Goal: Task Accomplishment & Management: Manage account settings

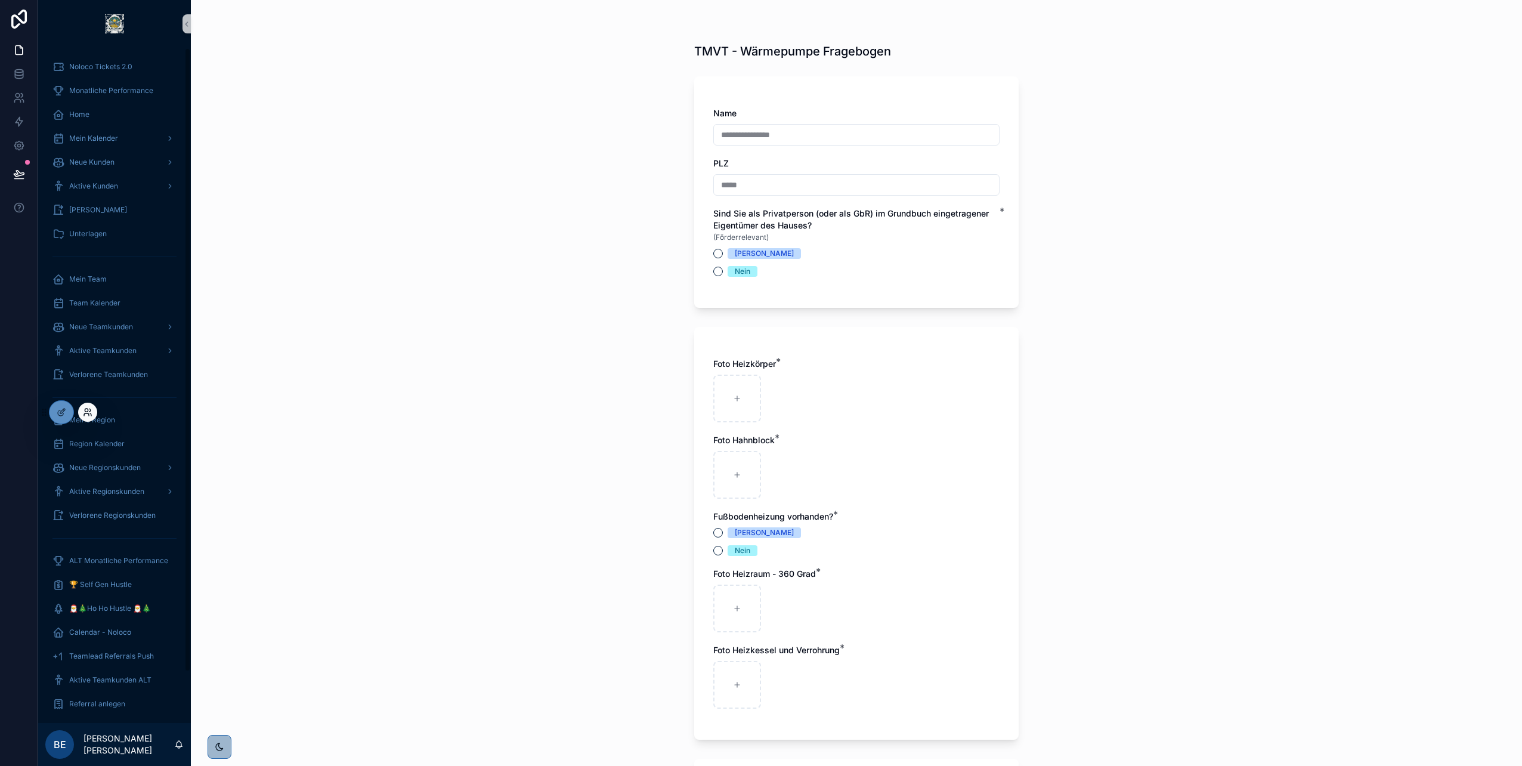
click at [84, 348] on icon at bounding box center [88, 412] width 10 height 10
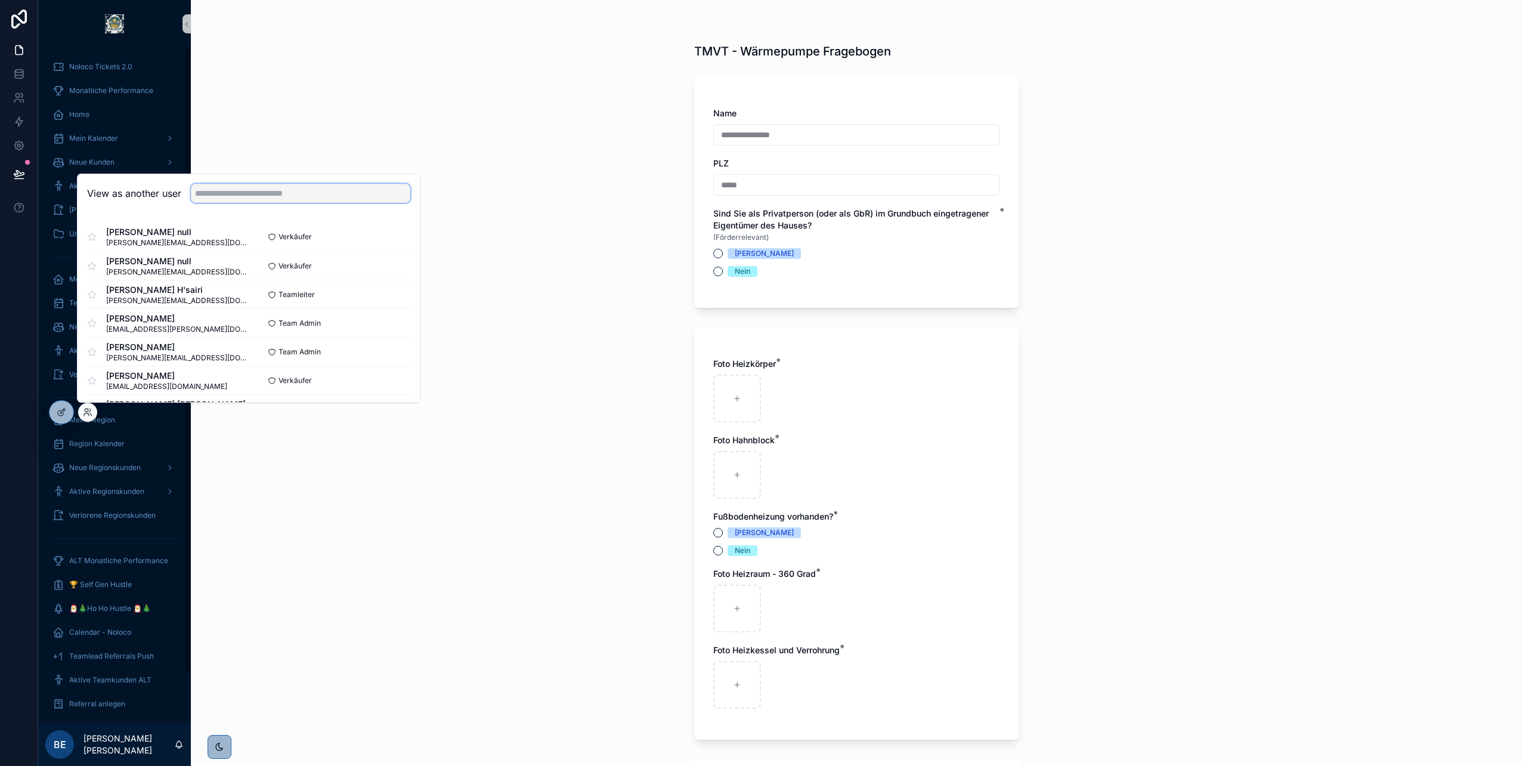
click at [244, 190] on input "text" at bounding box center [301, 193] width 220 height 19
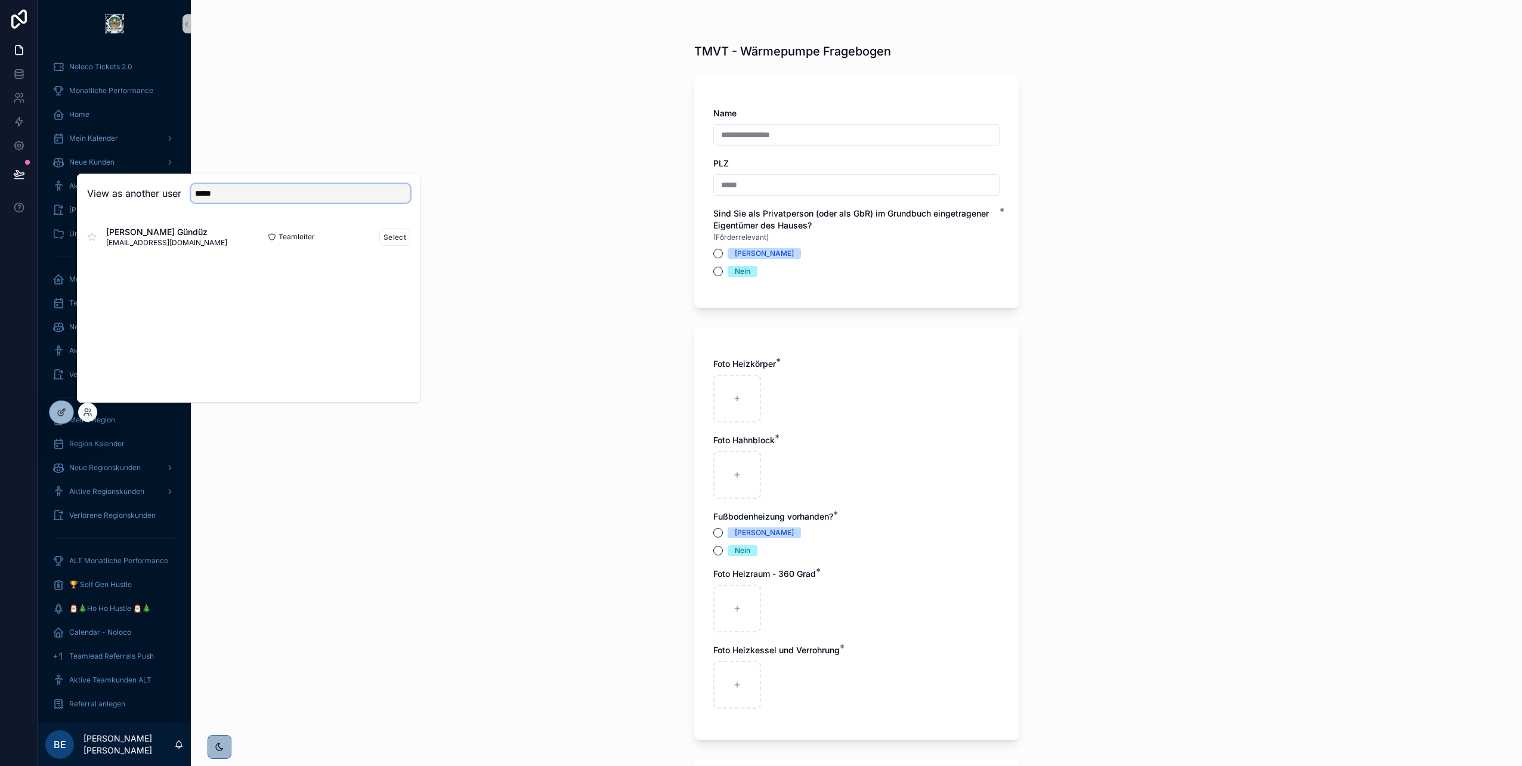
type input "*****"
click at [379, 237] on div "Teamleiter Select" at bounding box center [330, 236] width 162 height 17
click at [390, 238] on button "Select" at bounding box center [394, 236] width 31 height 17
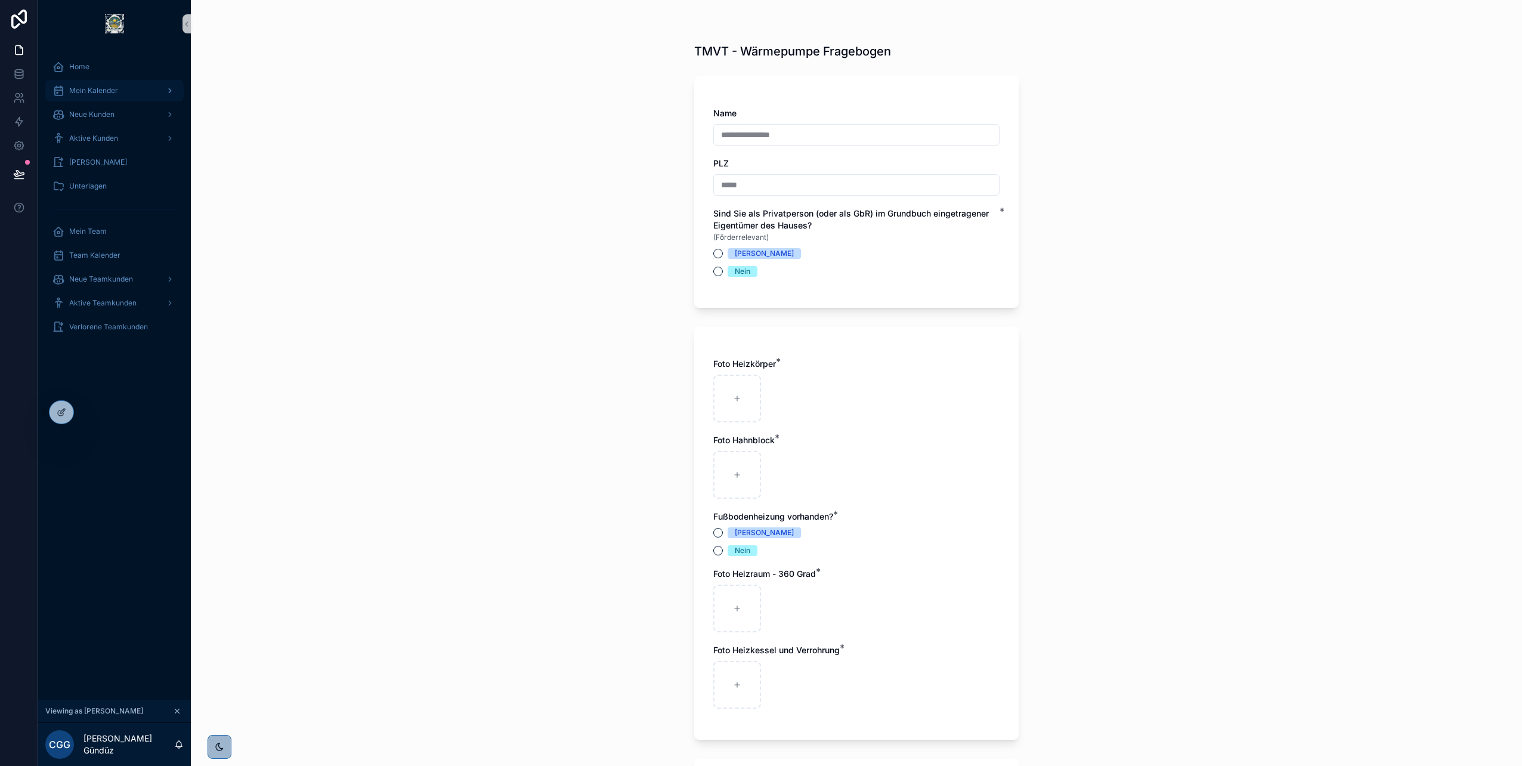
click at [116, 97] on div "Mein Kalender" at bounding box center [114, 90] width 124 height 19
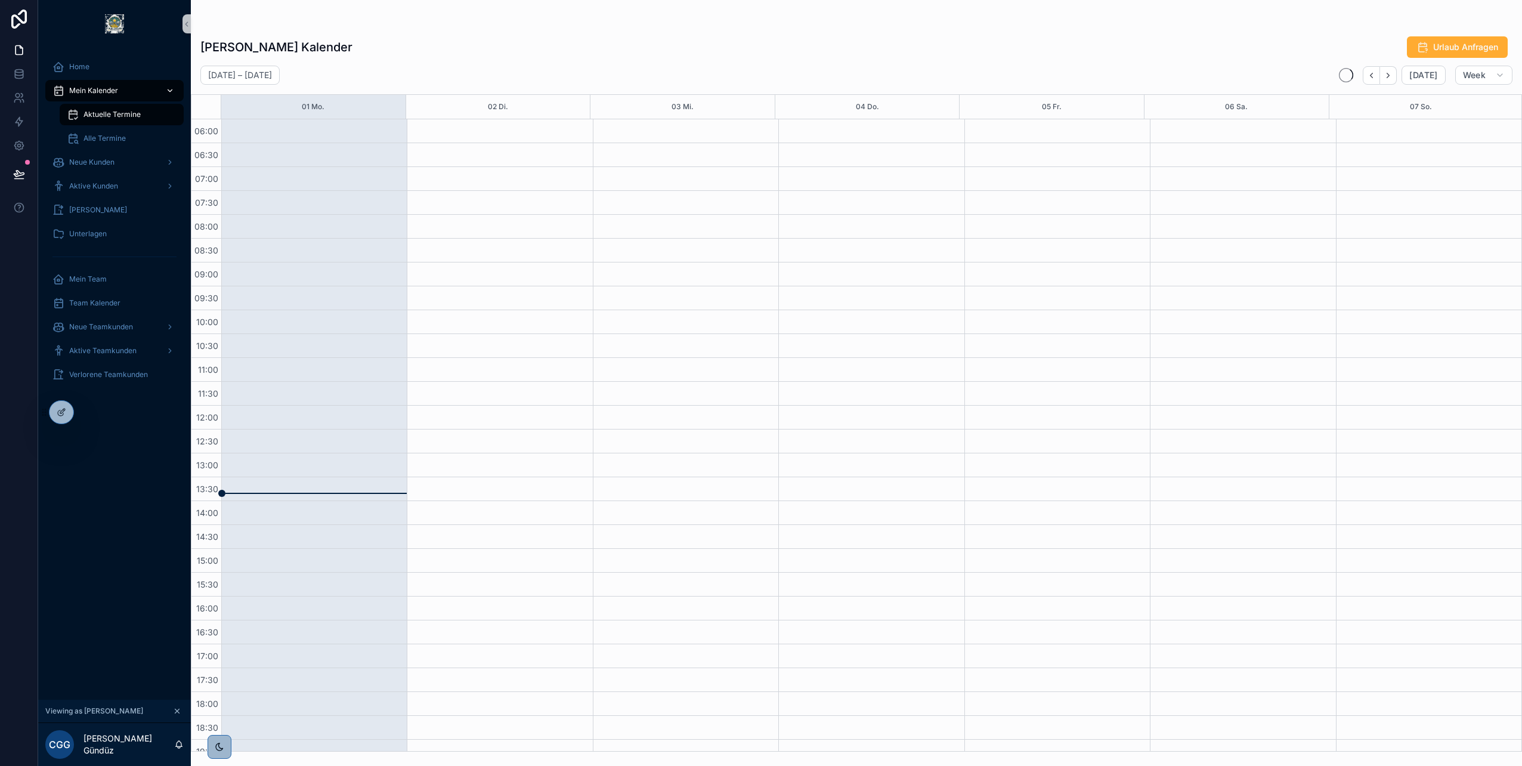
scroll to position [132, 0]
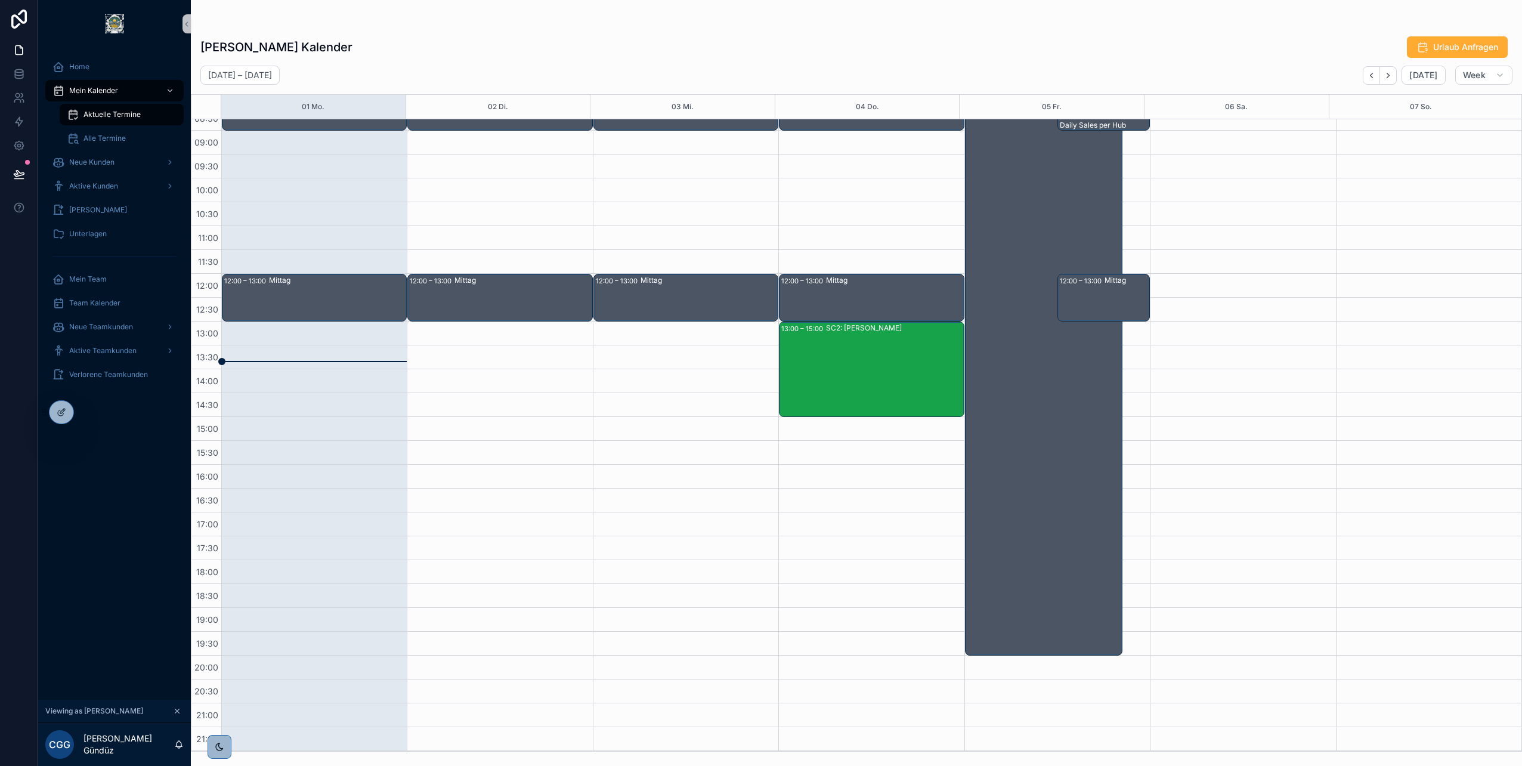
click at [830, 337] on div "SC2: Christian Zipper" at bounding box center [894, 369] width 137 height 93
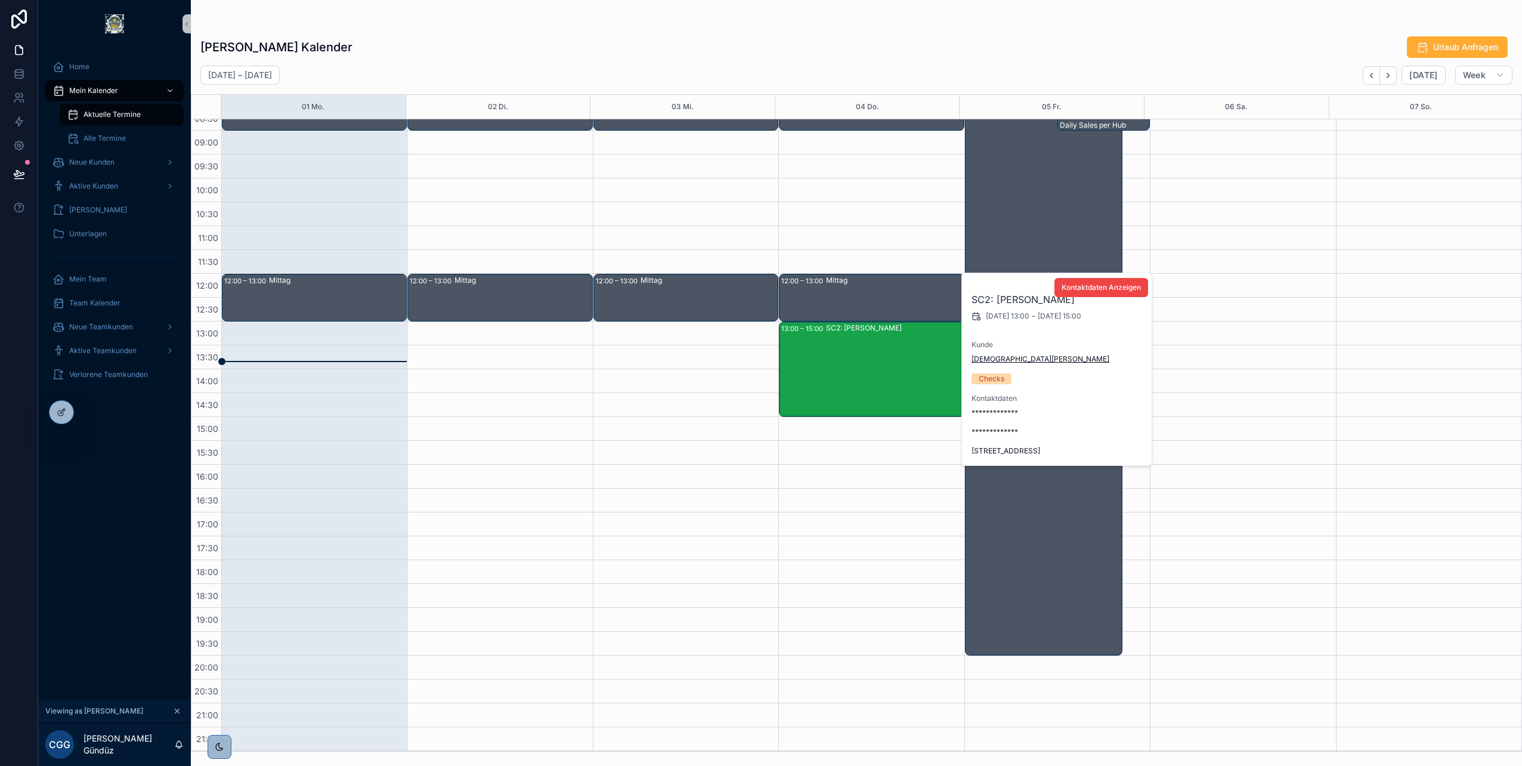
click at [998, 358] on span "[DEMOGRAPHIC_DATA][PERSON_NAME]" at bounding box center [1041, 359] width 138 height 10
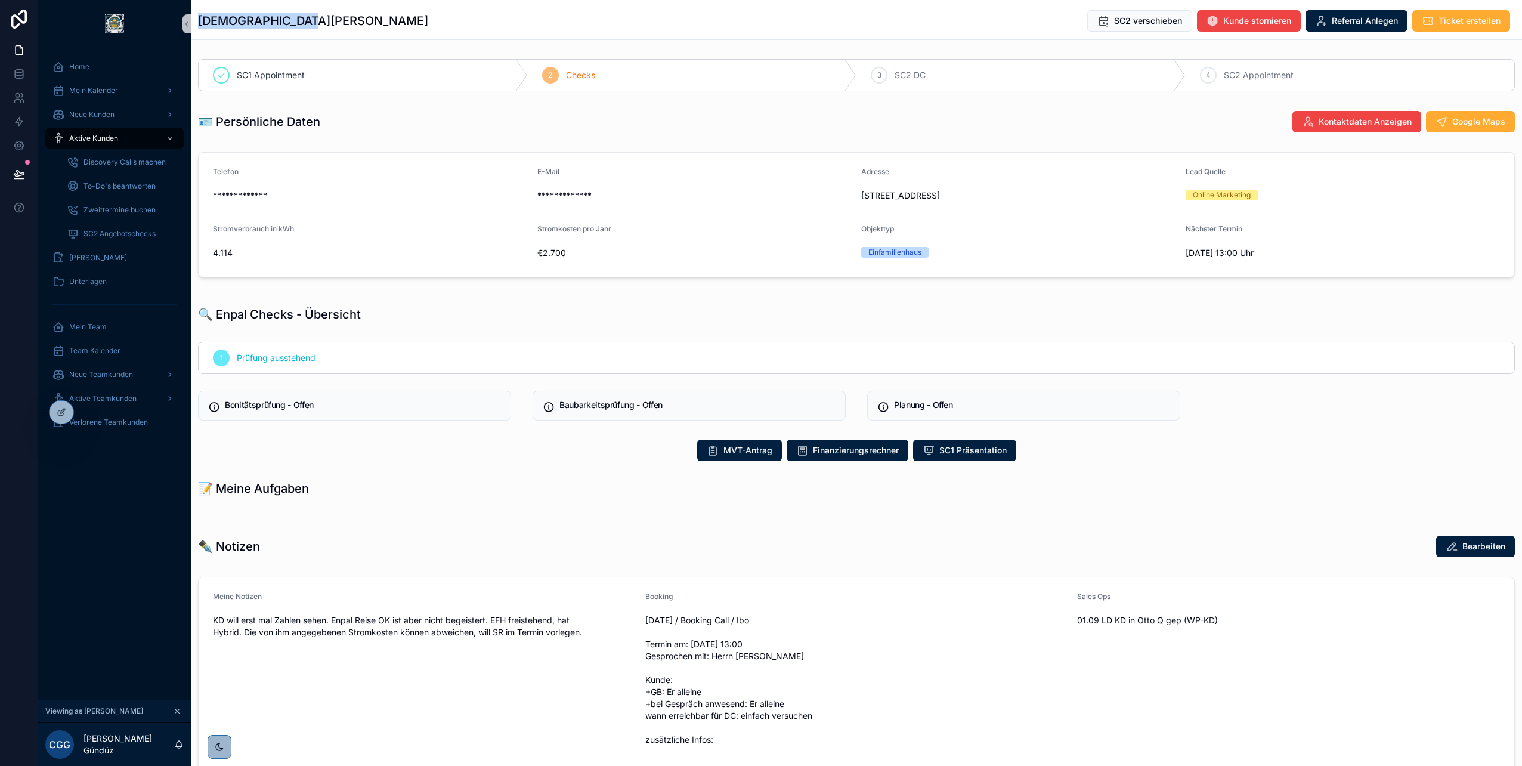
drag, startPoint x: 200, startPoint y: 17, endPoint x: 366, endPoint y: 30, distance: 166.4
click at [366, 30] on div "Christian Zipper SC2 verschieben Kunde stornieren Referral Anlegen Ticket erste…" at bounding box center [856, 21] width 1317 height 23
click at [367, 32] on div "Christian Zipper SC2 verschieben Kunde stornieren Referral Anlegen Ticket erste…" at bounding box center [856, 21] width 1317 height 23
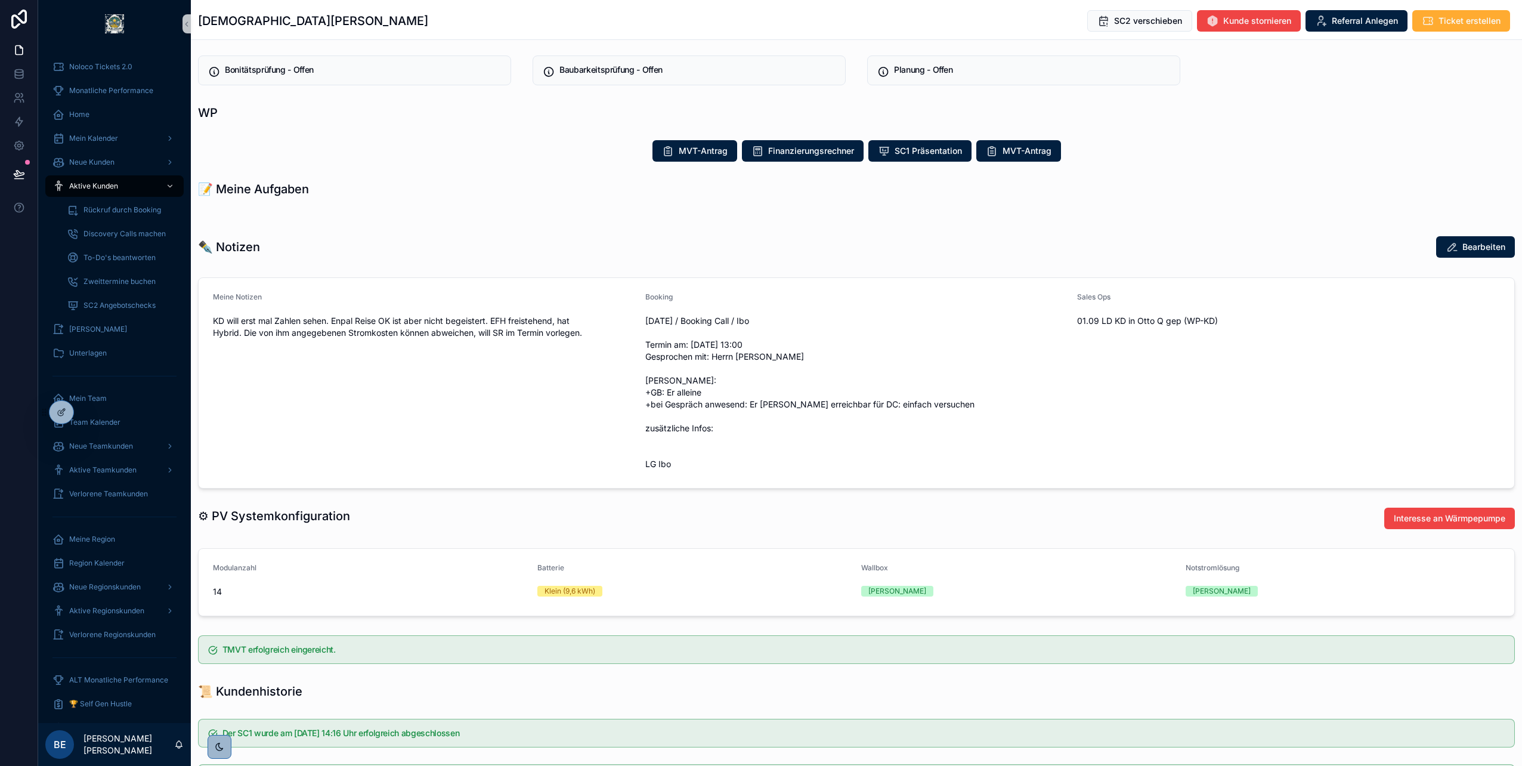
scroll to position [455, 0]
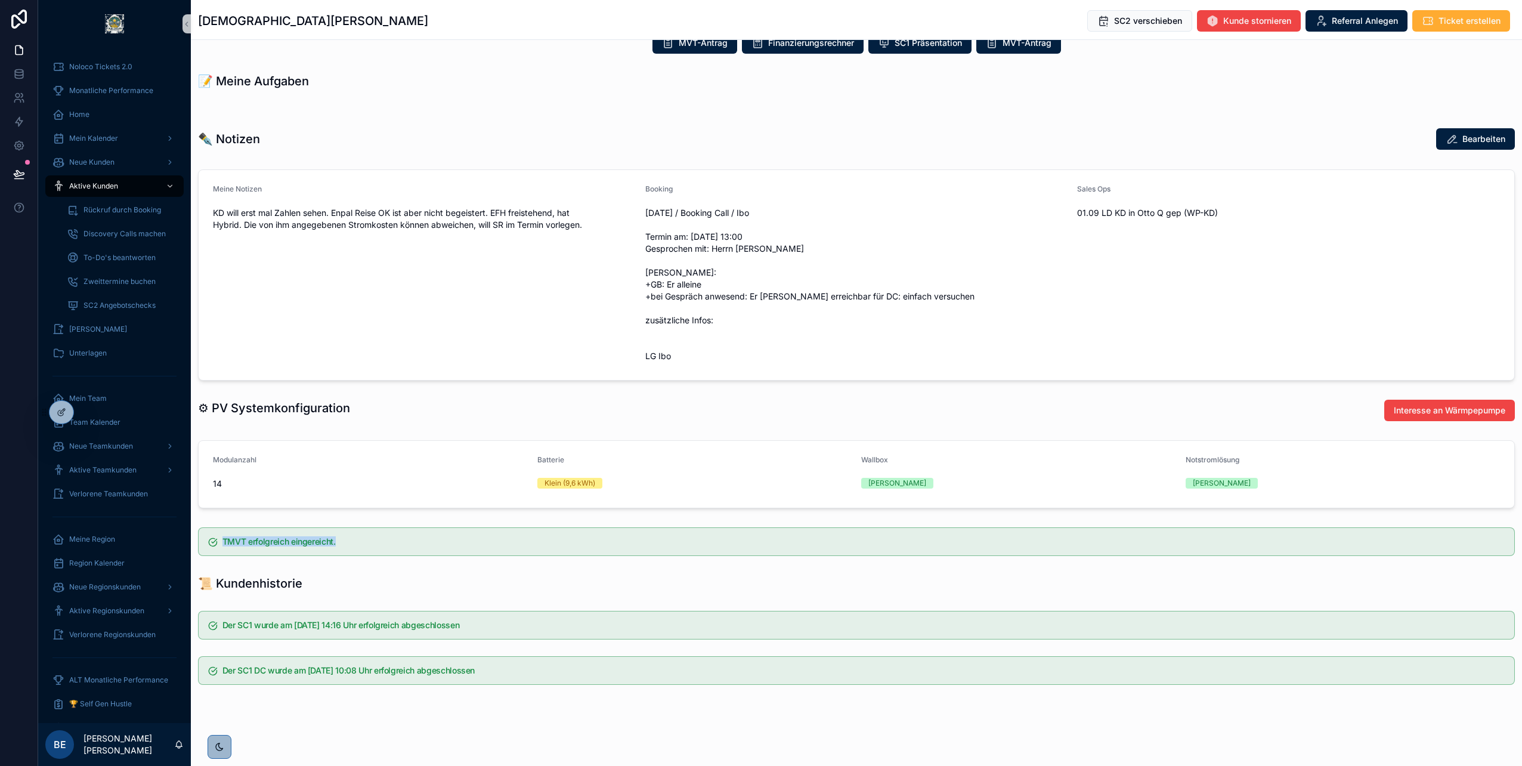
drag, startPoint x: 222, startPoint y: 539, endPoint x: 382, endPoint y: 538, distance: 159.9
click at [382, 538] on h5 "TMVT erfolgreich eingereicht." at bounding box center [863, 541] width 1282 height 8
drag, startPoint x: 382, startPoint y: 538, endPoint x: 338, endPoint y: 542, distance: 43.7
click at [338, 542] on h5 "TMVT erfolgreich eingereicht." at bounding box center [863, 541] width 1282 height 8
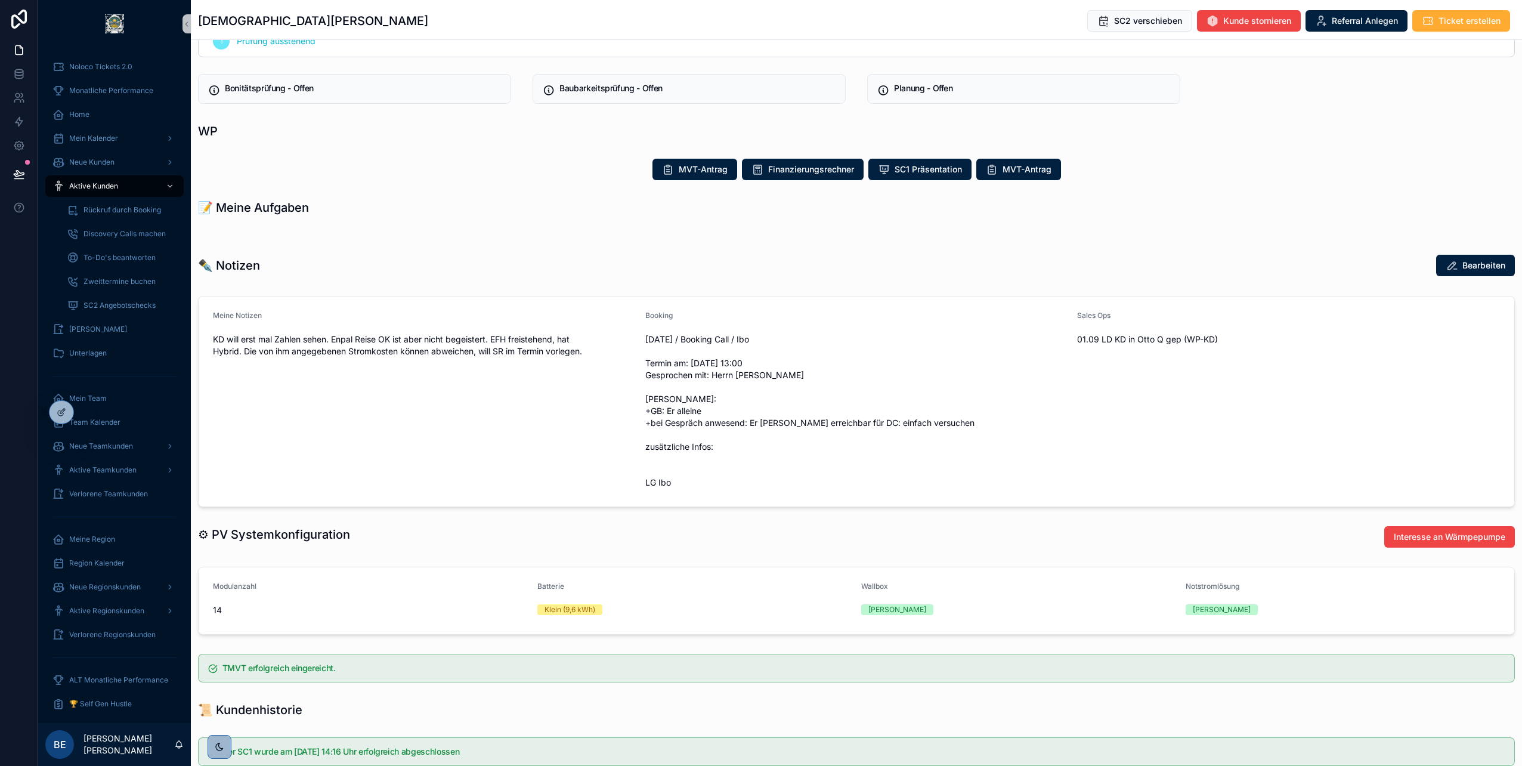
scroll to position [38, 0]
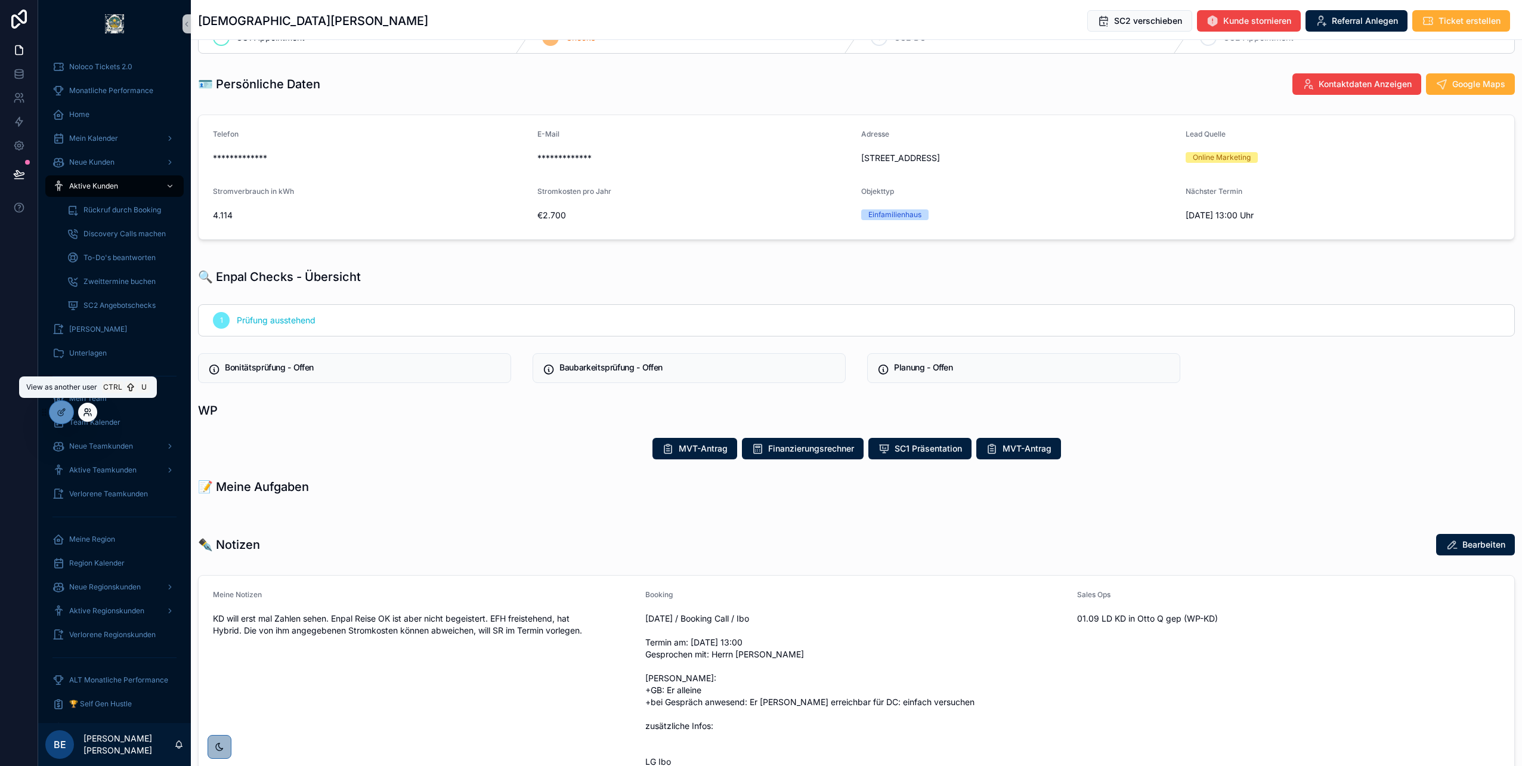
click at [86, 410] on icon at bounding box center [88, 412] width 10 height 10
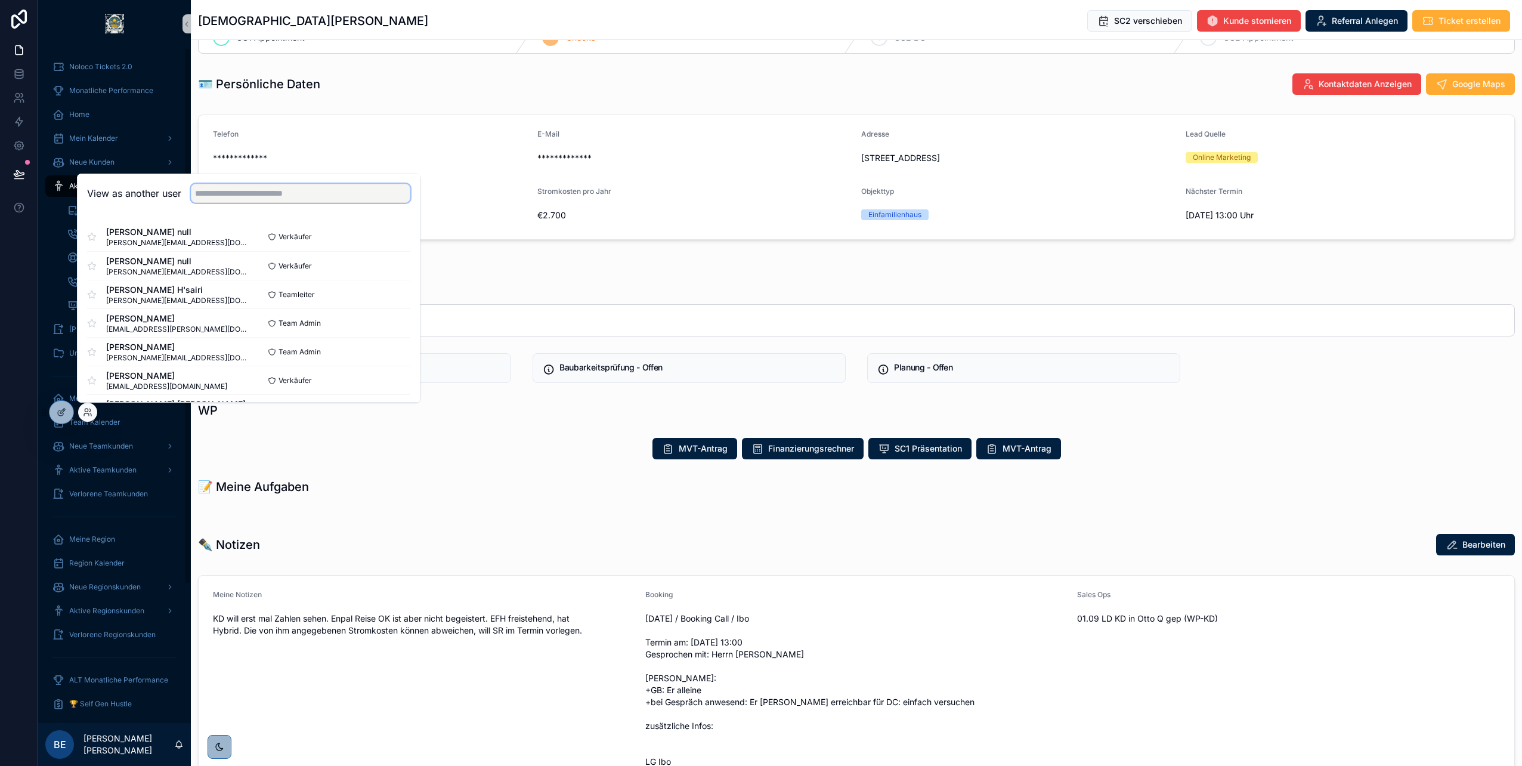
click at [224, 202] on input "text" at bounding box center [301, 193] width 220 height 19
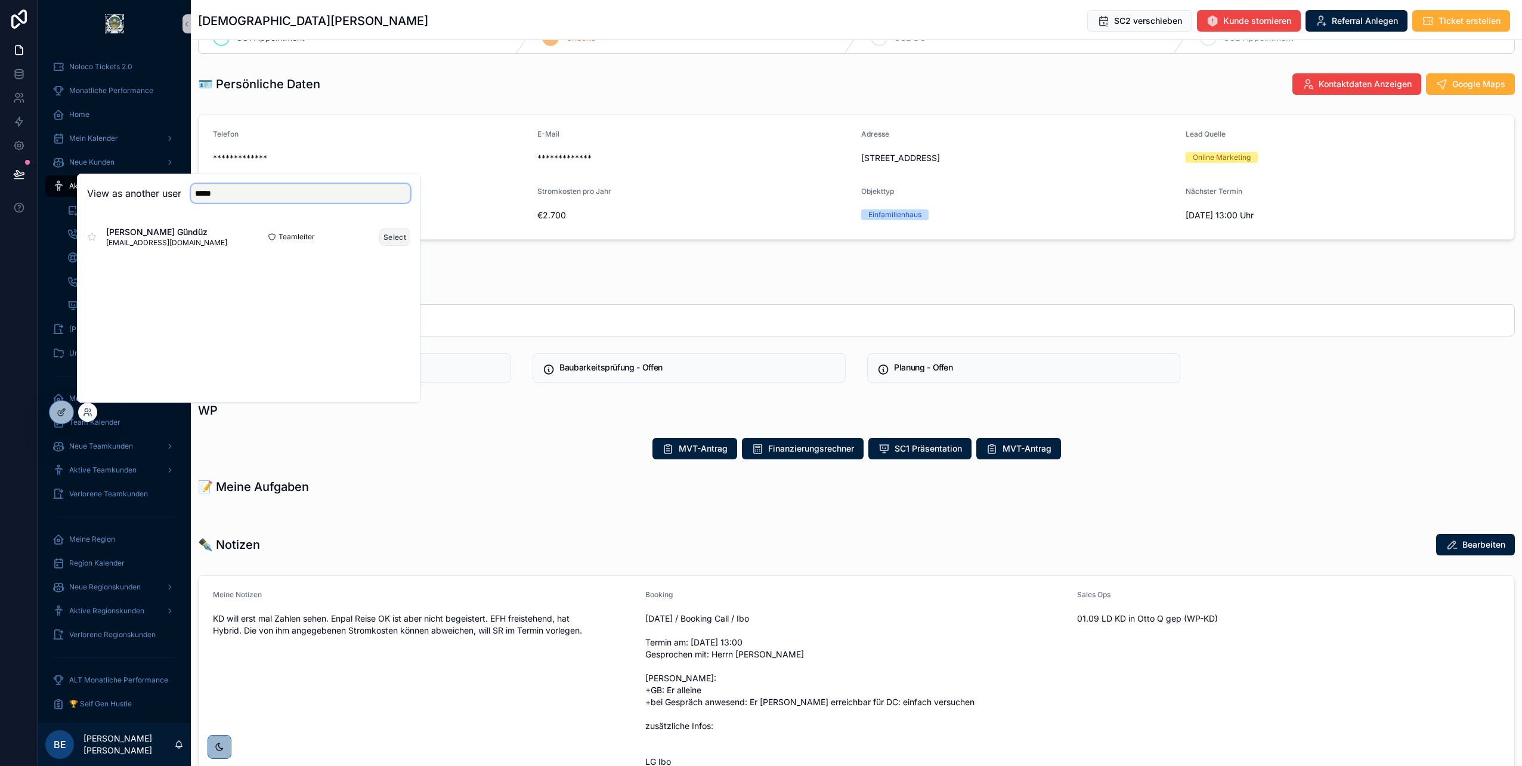
type input "*****"
click at [409, 236] on button "Select" at bounding box center [394, 236] width 31 height 17
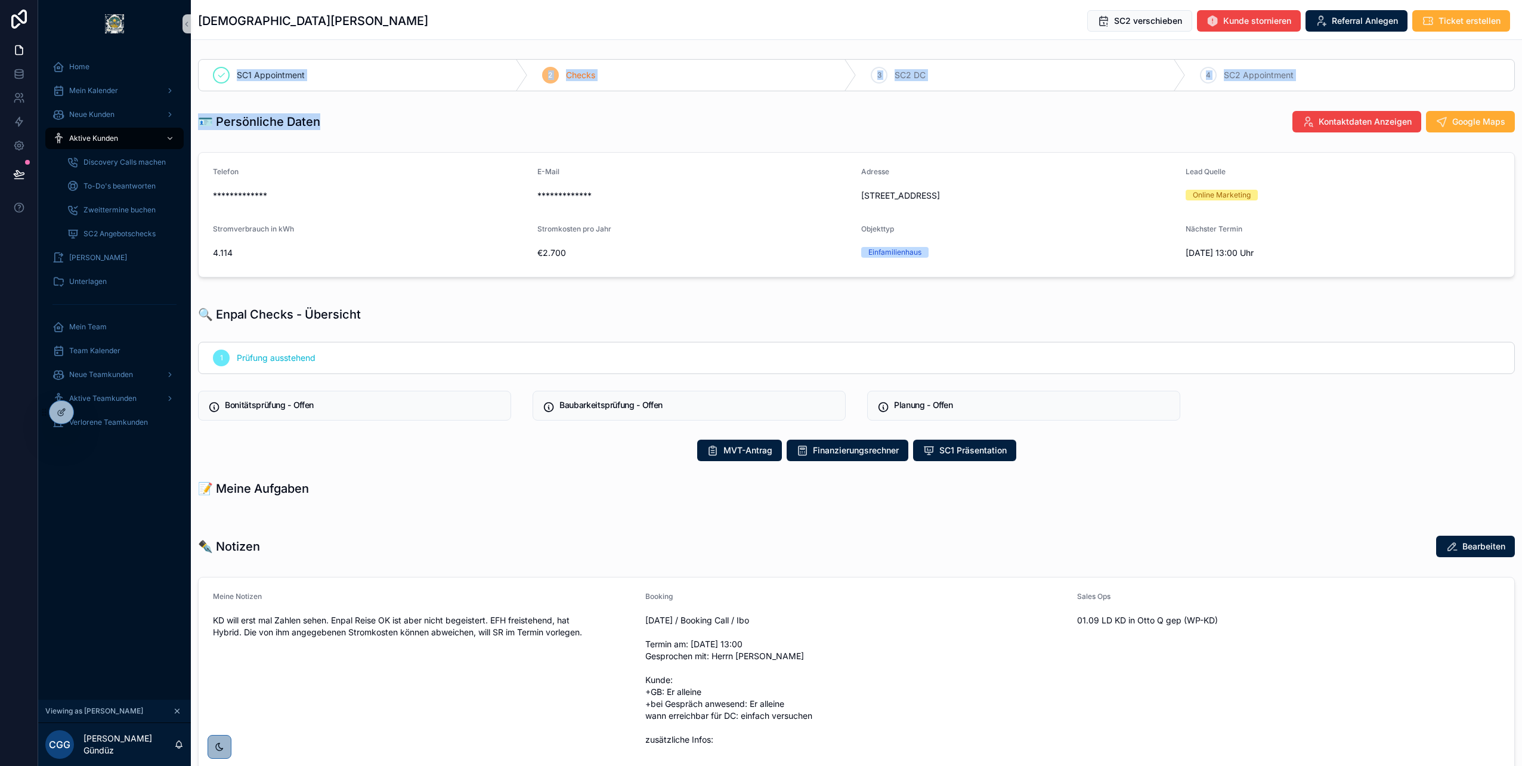
drag, startPoint x: 217, startPoint y: 99, endPoint x: 469, endPoint y: 107, distance: 253.0
click at [469, 107] on div "**********" at bounding box center [856, 652] width 1331 height 1197
drag, startPoint x: 469, startPoint y: 107, endPoint x: 487, endPoint y: 114, distance: 18.5
click at [487, 114] on div "🪪 Persönliche Daten Kontaktdaten Anzeigen Google Maps" at bounding box center [856, 121] width 1317 height 23
drag, startPoint x: 237, startPoint y: 407, endPoint x: 874, endPoint y: 383, distance: 637.5
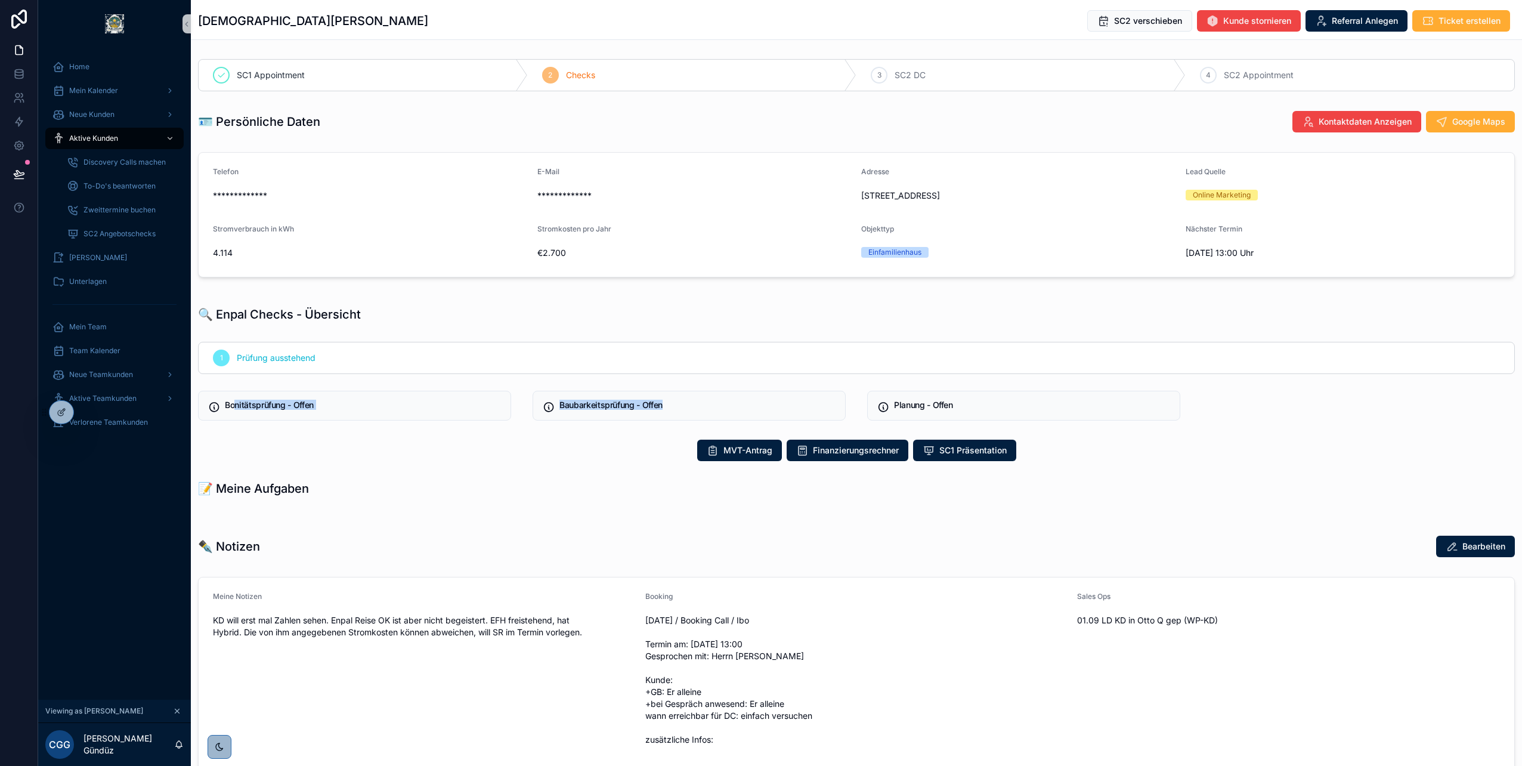
click at [874, 383] on div "1 Prüfung ausstehend Bonitätsprüfung - Offen Baubarkeitsprüfung - Offen Planung…" at bounding box center [856, 381] width 1331 height 88
click at [547, 452] on div "MVT-Antrag Finanzierungsrechner SC1 Präsentation" at bounding box center [856, 450] width 1317 height 21
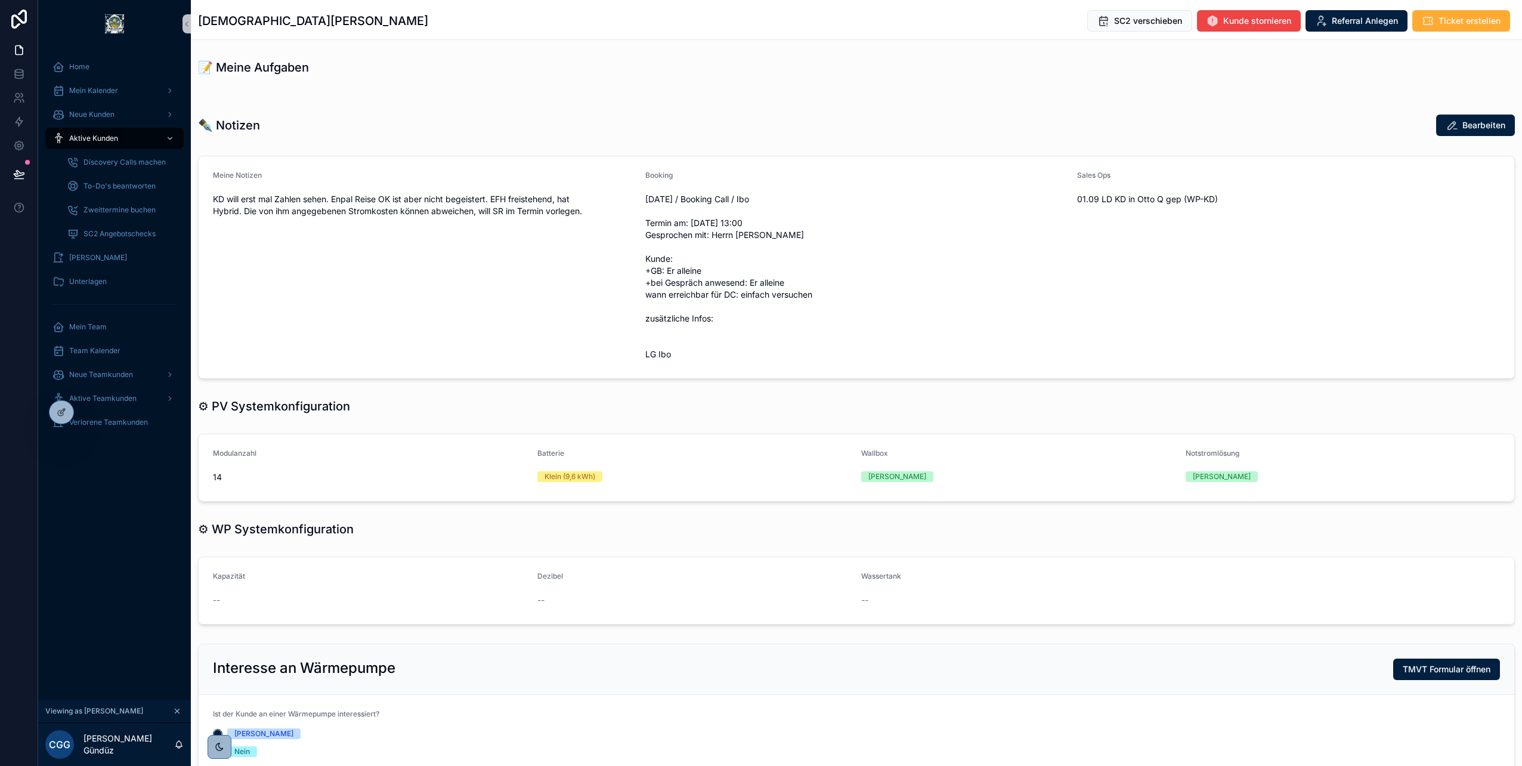
scroll to position [703, 0]
